Goal: Obtain resource: Download file/media

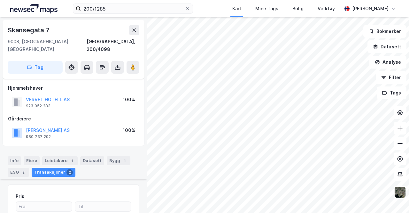
scroll to position [127, 0]
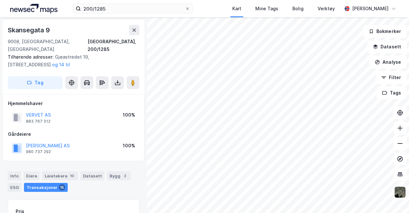
scroll to position [98, 0]
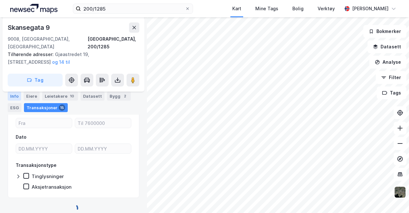
click at [11, 92] on div "Info" at bounding box center [14, 95] width 13 height 9
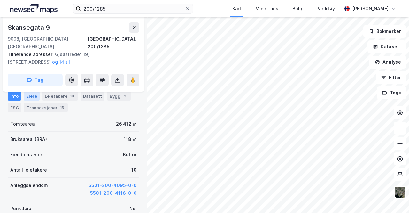
click at [35, 96] on div "Eiere" at bounding box center [32, 95] width 16 height 9
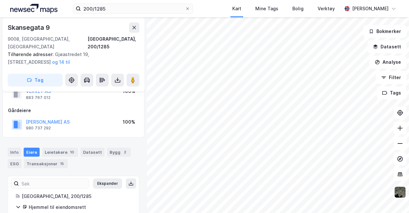
scroll to position [40, 0]
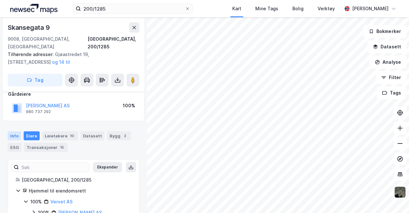
click at [19, 131] on div "Info" at bounding box center [14, 135] width 13 height 9
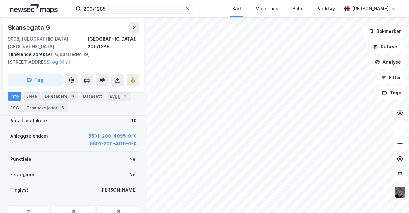
scroll to position [148, 0]
click at [136, 28] on icon at bounding box center [134, 27] width 5 height 5
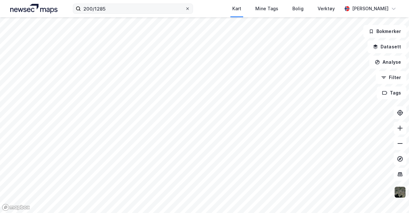
click at [189, 9] on icon at bounding box center [188, 9] width 4 height 4
click at [183, 9] on input "200/1285" at bounding box center [132, 9] width 102 height 10
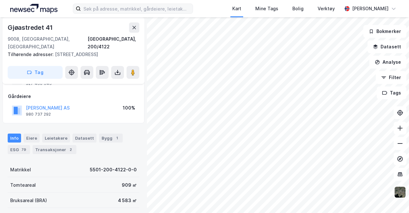
scroll to position [28, 0]
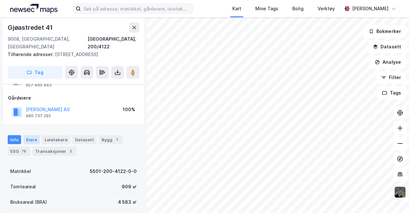
click at [26, 137] on div "Eiere" at bounding box center [32, 139] width 16 height 9
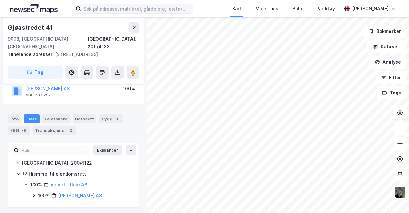
scroll to position [51, 0]
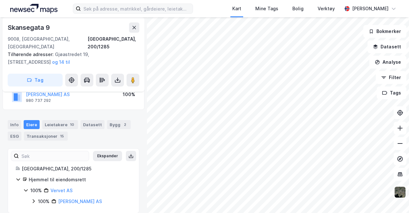
scroll to position [51, 0]
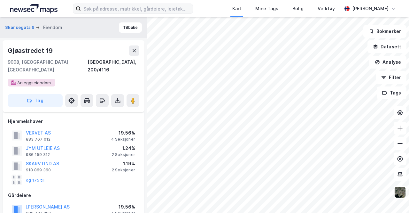
scroll to position [51, 0]
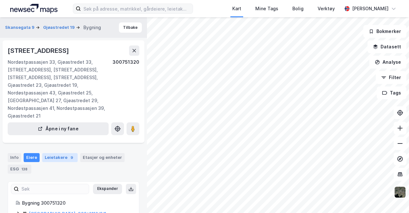
click at [51, 155] on div "Leietakere 9" at bounding box center [59, 157] width 35 height 9
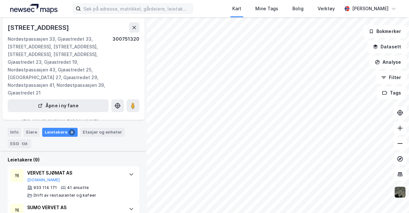
scroll to position [131, 0]
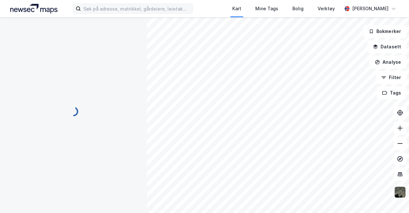
scroll to position [51, 0]
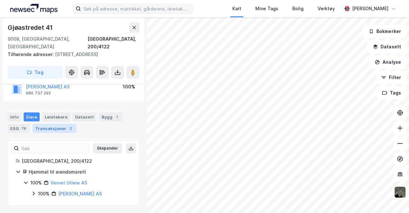
click at [57, 129] on div "Transaksjoner 2" at bounding box center [55, 128] width 44 height 9
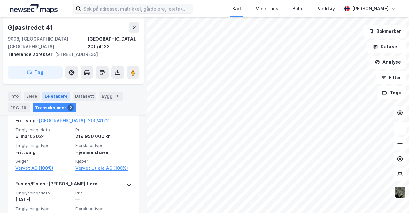
scroll to position [191, 0]
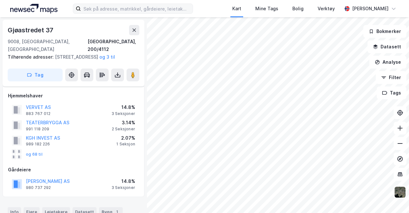
scroll to position [142, 0]
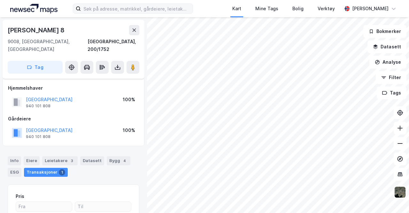
scroll to position [83, 0]
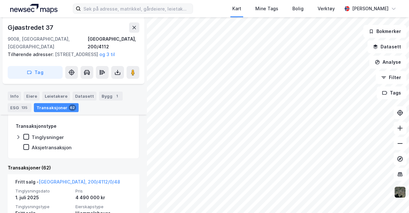
scroll to position [192, 0]
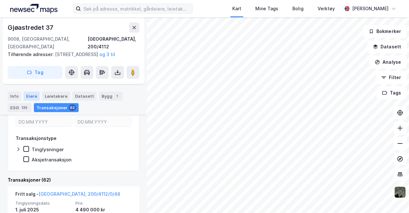
click at [26, 98] on div "Eiere" at bounding box center [32, 95] width 16 height 9
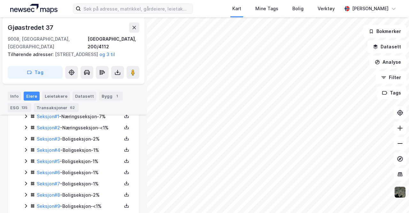
scroll to position [77, 0]
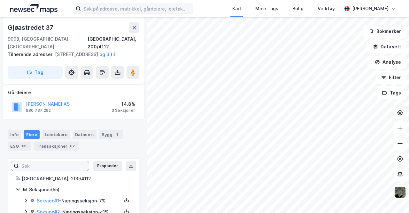
click at [25, 162] on input at bounding box center [54, 166] width 70 height 10
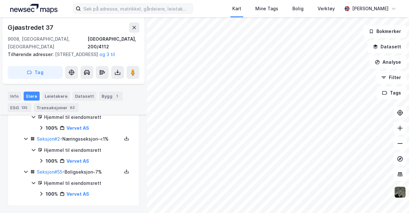
scroll to position [172, 0]
type input "Vervet as"
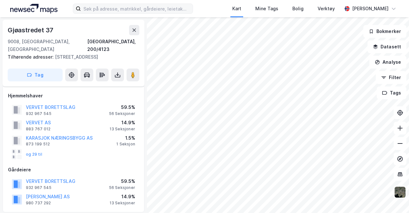
scroll to position [83, 0]
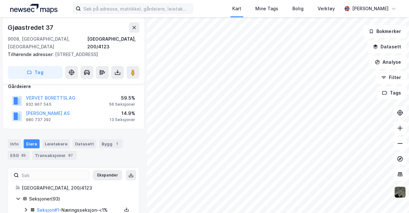
click at [117, 131] on div "Info [PERSON_NAME] Datasett Bygg 1 ESG 85 Transaksjoner 87" at bounding box center [73, 146] width 147 height 31
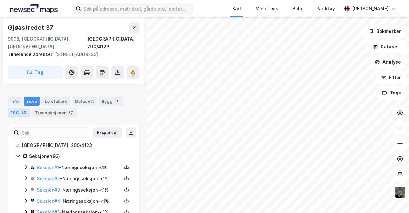
scroll to position [126, 0]
click at [36, 127] on input at bounding box center [54, 132] width 70 height 10
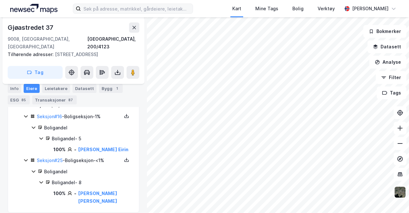
scroll to position [95, 0]
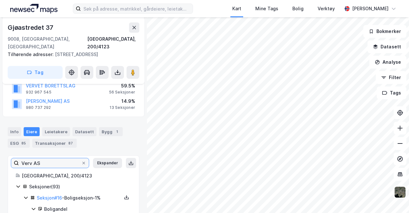
click at [64, 158] on input "Verv AS" at bounding box center [50, 163] width 62 height 10
type input "Vervet AS"
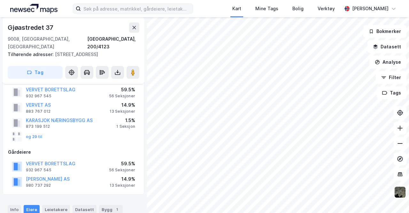
scroll to position [0, 0]
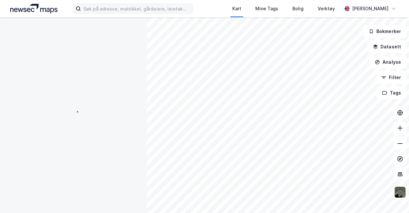
scroll to position [8, 0]
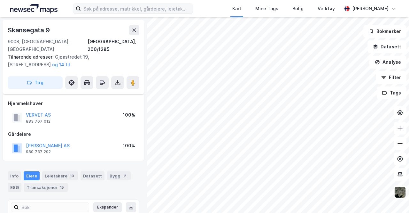
scroll to position [8, 0]
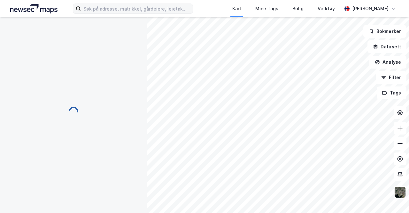
scroll to position [8, 0]
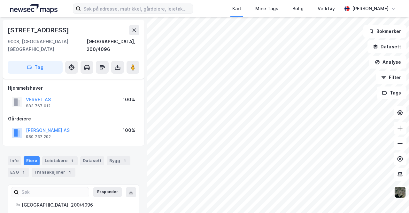
scroll to position [8, 0]
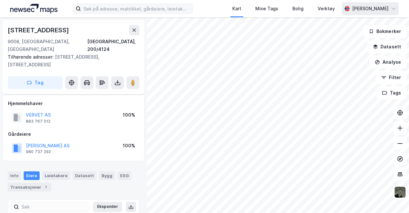
scroll to position [8, 0]
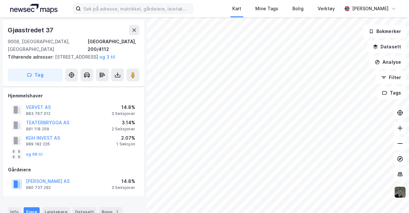
scroll to position [8, 0]
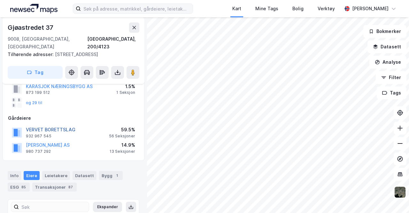
scroll to position [52, 0]
click at [31, 170] on div "Eiere" at bounding box center [32, 174] width 16 height 9
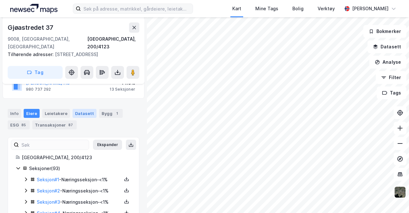
scroll to position [143, 0]
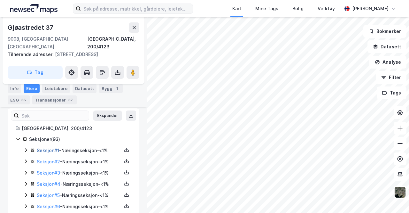
click at [45, 147] on link "Seksjon # 1" at bounding box center [48, 149] width 22 height 5
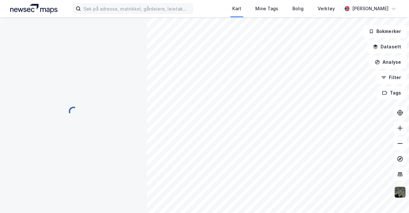
scroll to position [143, 0]
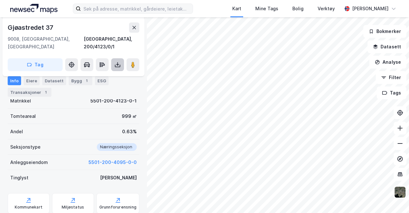
click at [120, 60] on button at bounding box center [117, 64] width 13 height 13
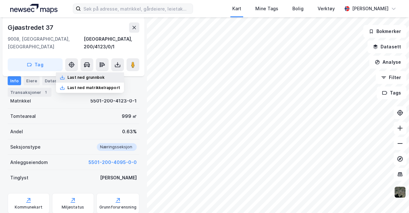
click at [101, 75] on div "Last ned grunnbok" at bounding box center [85, 77] width 37 height 5
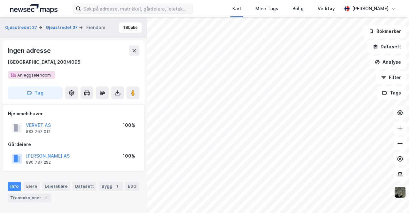
scroll to position [143, 0]
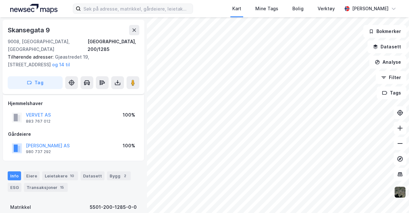
scroll to position [143, 0]
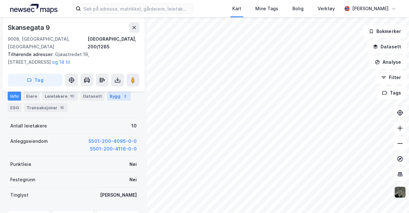
click at [116, 93] on div "Bygg 2" at bounding box center [119, 95] width 24 height 9
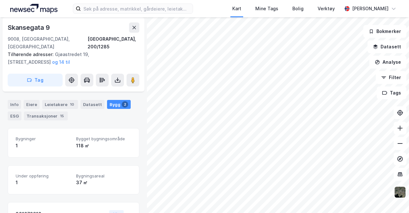
scroll to position [87, 0]
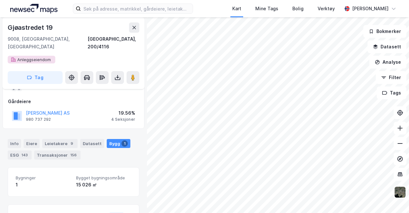
scroll to position [94, 0]
click at [27, 138] on div "Eiere" at bounding box center [32, 142] width 16 height 9
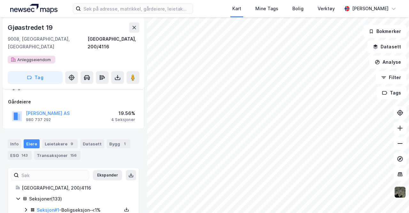
scroll to position [94, 0]
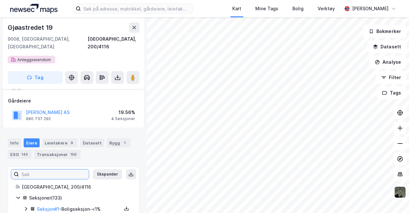
click at [46, 169] on input at bounding box center [54, 174] width 70 height 10
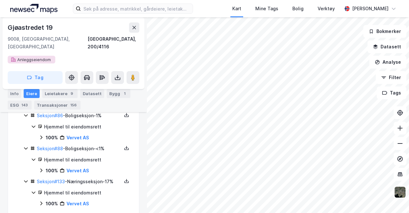
scroll to position [224, 0]
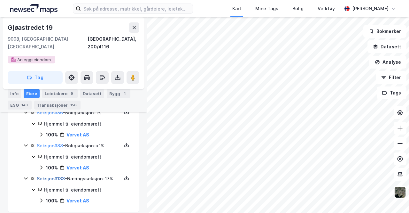
type input "Vervet AS"
click at [57, 176] on link "Seksjon # 133" at bounding box center [51, 178] width 28 height 5
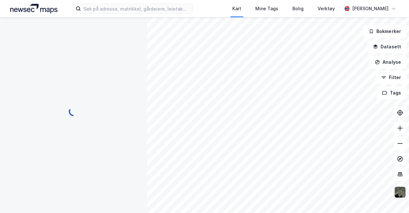
scroll to position [0, 0]
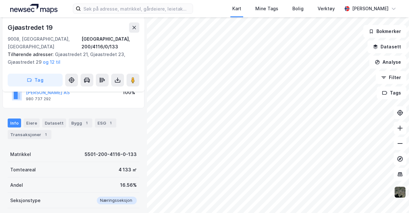
scroll to position [163, 0]
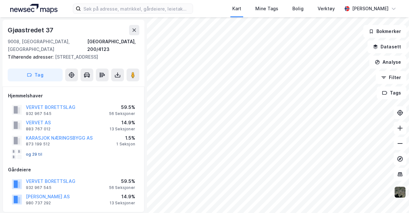
click at [0, 0] on button "og 29 til" at bounding box center [0, 0] width 0 height 0
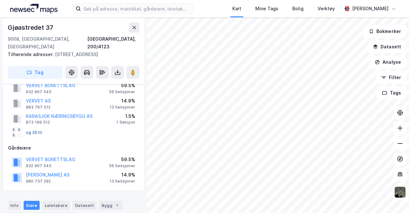
scroll to position [22, 0]
click at [0, 0] on button "og 29 til" at bounding box center [0, 0] width 0 height 0
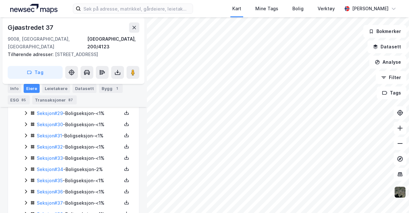
scroll to position [510, 0]
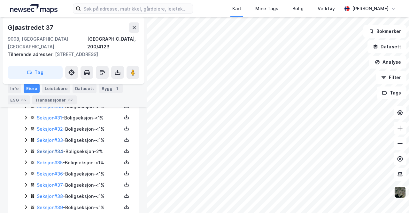
click at [41, 148] on link "Seksjon # 34" at bounding box center [50, 150] width 27 height 5
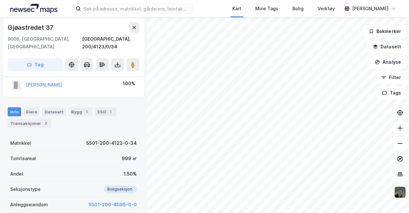
scroll to position [17, 0]
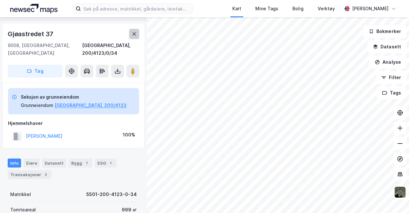
click at [132, 34] on icon at bounding box center [134, 33] width 5 height 5
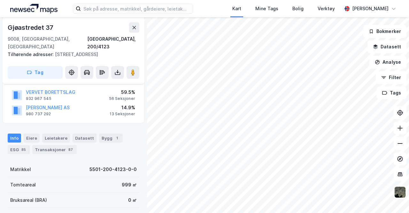
scroll to position [129, 0]
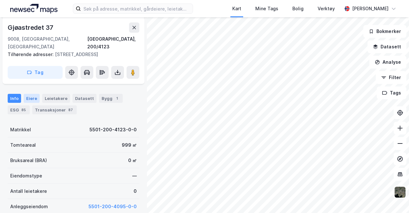
click at [32, 94] on div "Eiere" at bounding box center [32, 98] width 16 height 9
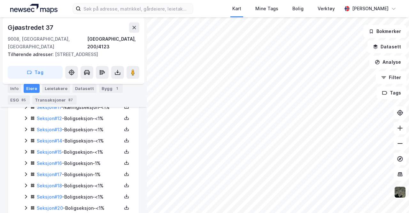
scroll to position [304, 0]
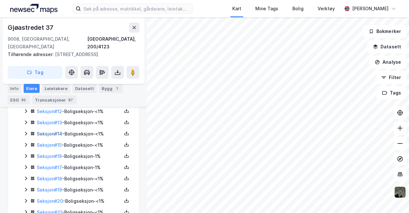
click at [50, 131] on link "Seksjon # 14" at bounding box center [50, 133] width 26 height 5
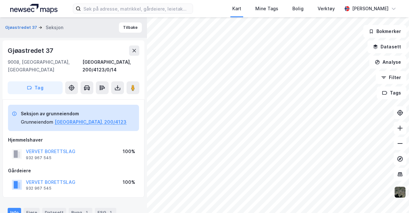
scroll to position [34, 0]
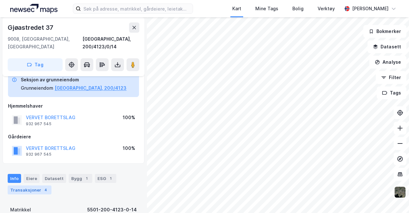
click at [35, 185] on div "Transaksjoner 4" at bounding box center [30, 189] width 44 height 9
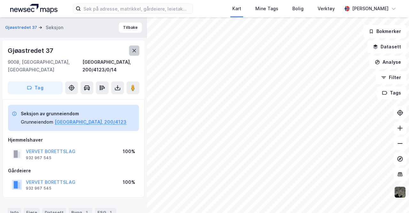
click at [130, 50] on button at bounding box center [134, 50] width 10 height 10
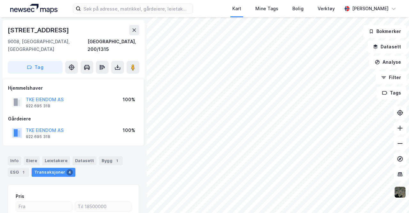
scroll to position [1, 0]
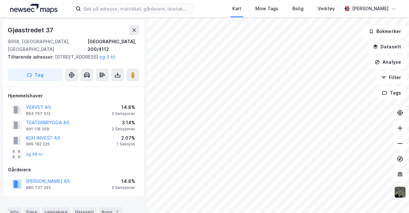
scroll to position [1, 0]
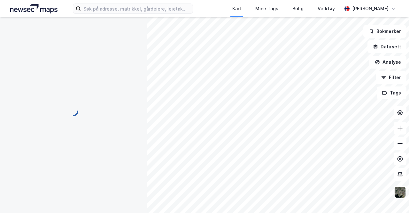
scroll to position [1, 0]
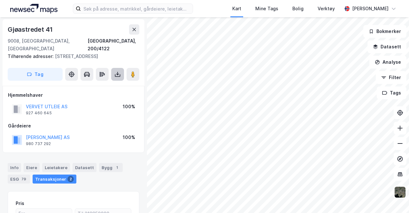
click at [116, 73] on icon at bounding box center [117, 74] width 6 height 6
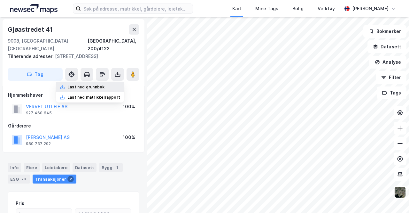
click at [86, 87] on div "Last ned grunnbok" at bounding box center [85, 86] width 37 height 5
